Goal: Information Seeking & Learning: Stay updated

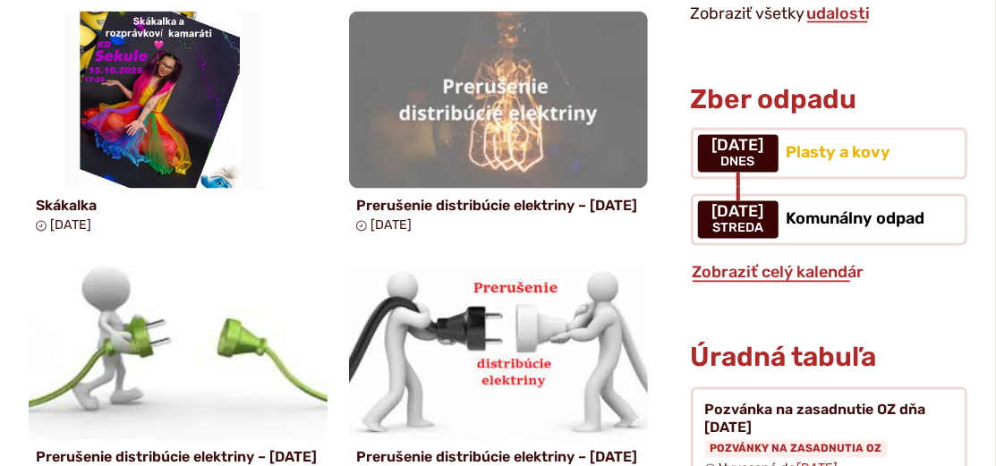
scroll to position [1397, 0]
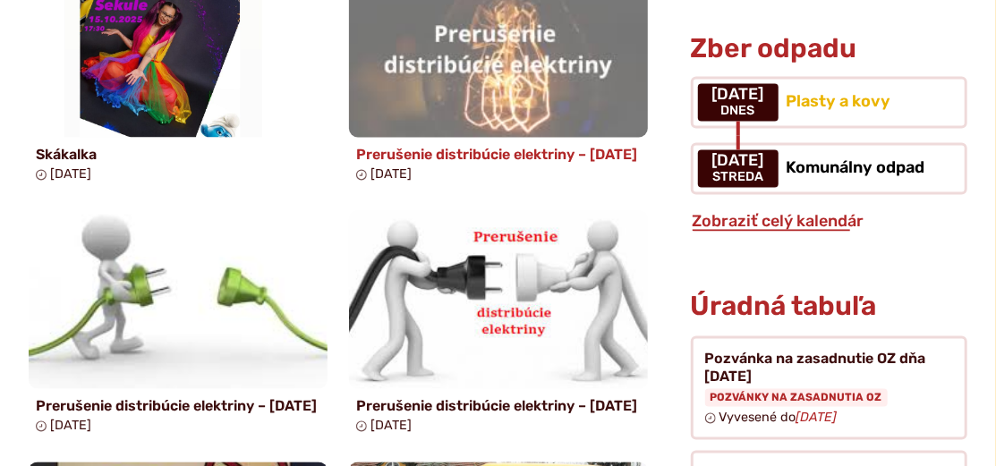
click at [425, 164] on h4 "Prerušenie distribúcie elektriny – [DATE]" at bounding box center [498, 155] width 285 height 17
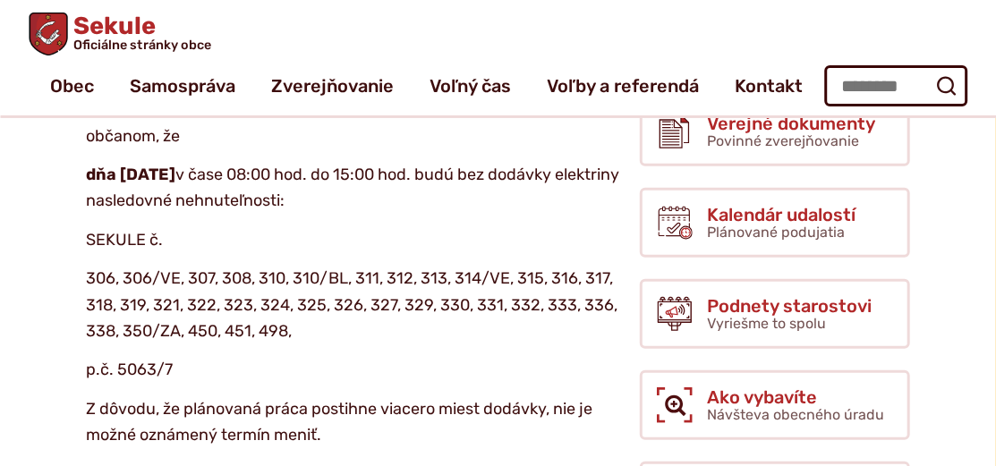
scroll to position [475, 0]
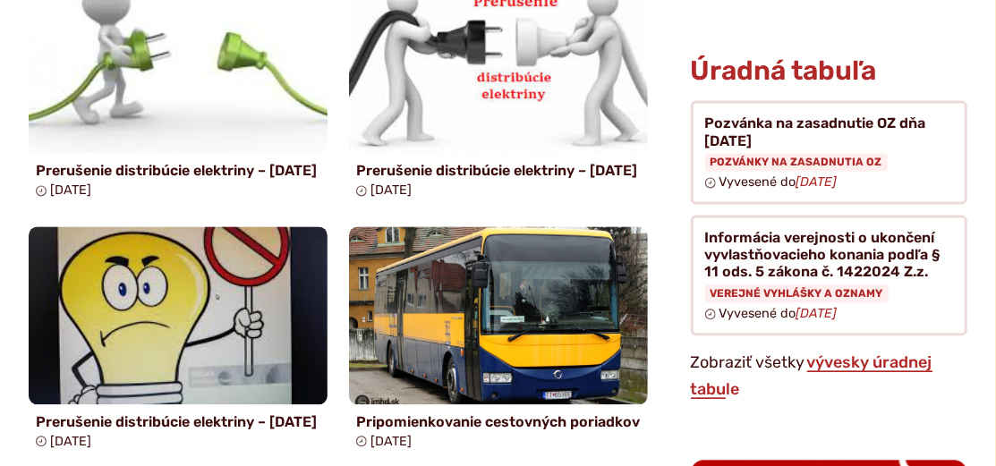
scroll to position [1650, 0]
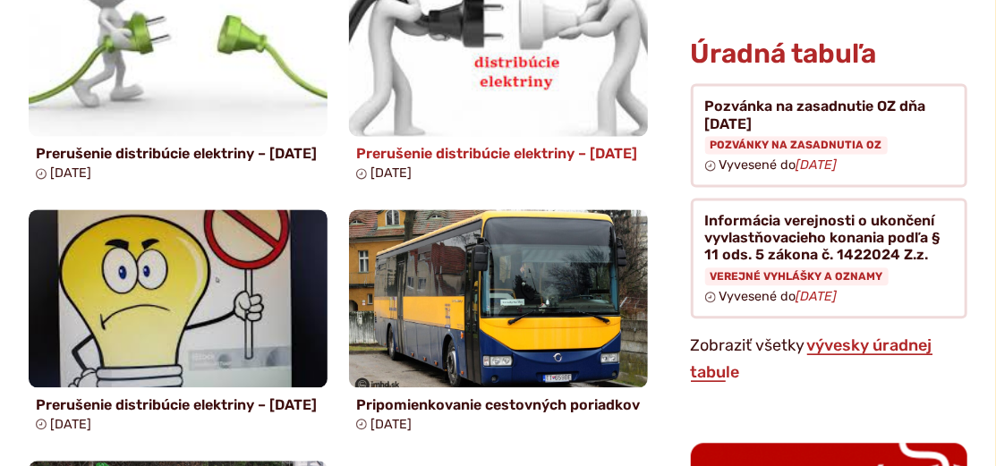
click at [443, 162] on h4 "Prerušenie distribúcie elektriny – [DATE]" at bounding box center [498, 153] width 285 height 17
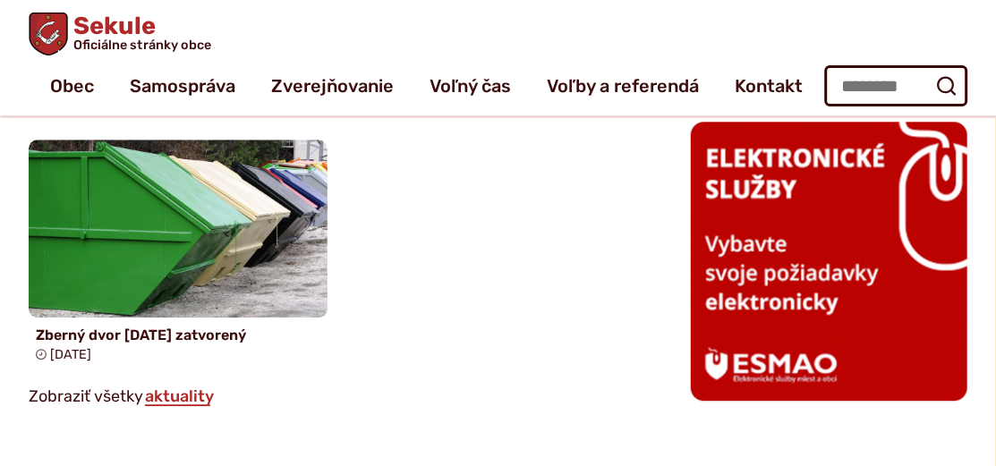
scroll to position [1949, 0]
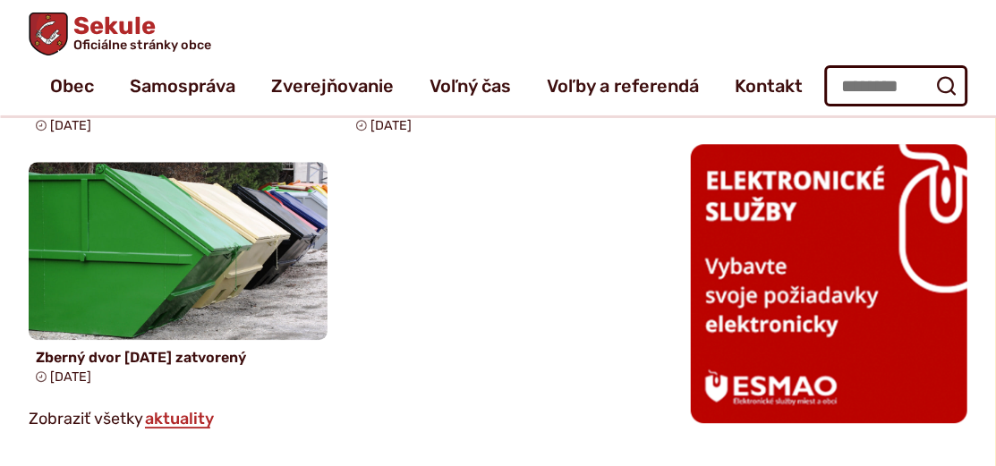
click at [165, 115] on h4 "Prerušenie distribúcie elektriny – [DATE]" at bounding box center [178, 106] width 285 height 17
